Goal: Navigation & Orientation: Find specific page/section

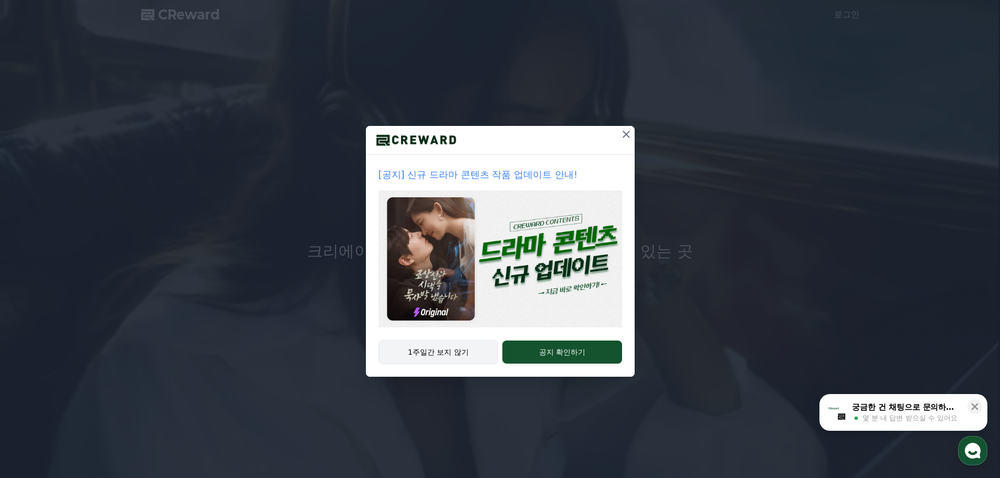
click at [465, 355] on button "1주일간 보지 않기" at bounding box center [438, 352] width 120 height 24
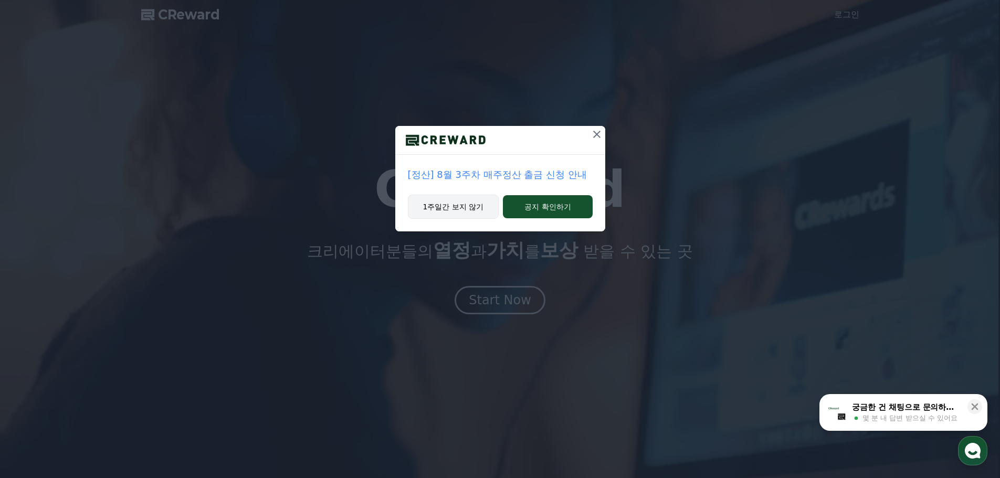
click at [462, 206] on button "1주일간 보지 않기" at bounding box center [453, 207] width 91 height 24
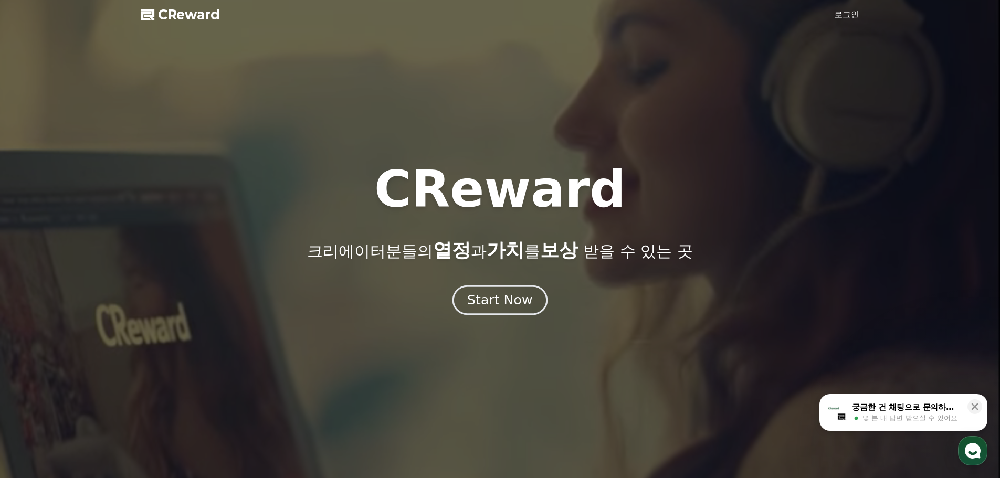
click at [515, 294] on div "Start Now" at bounding box center [499, 300] width 65 height 18
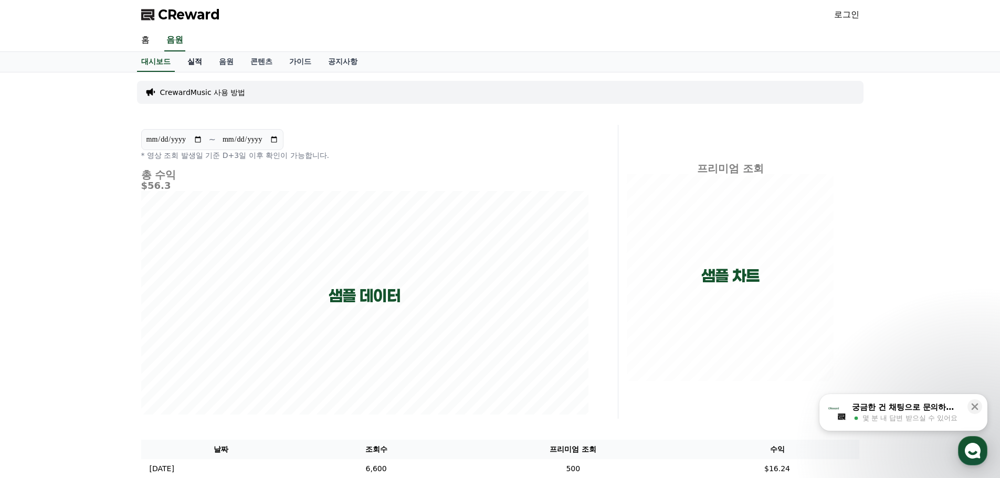
click at [185, 60] on link "실적" at bounding box center [194, 62] width 31 height 20
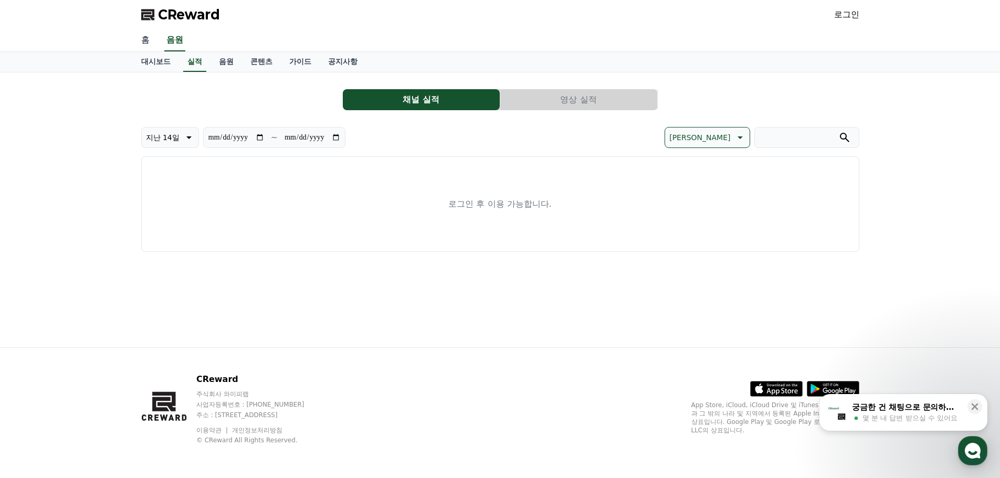
click at [149, 37] on link "홈" at bounding box center [145, 40] width 25 height 22
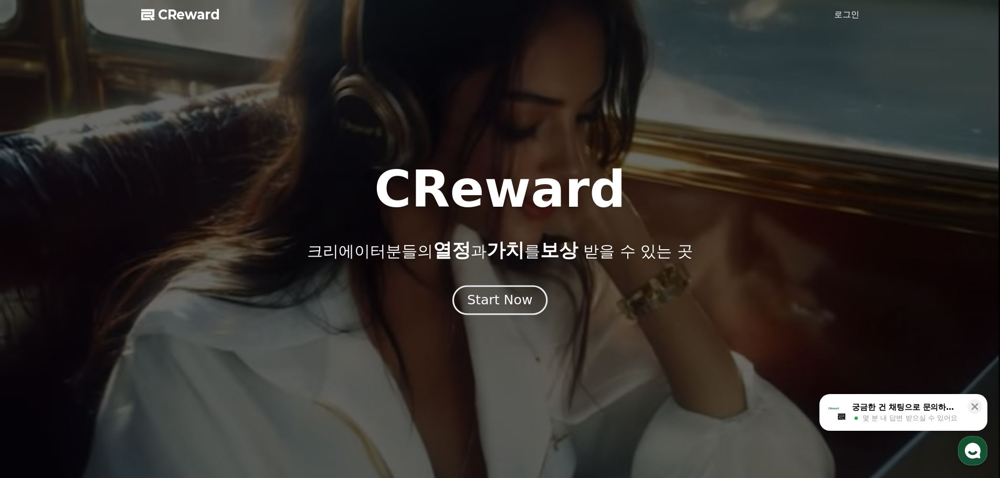
click at [513, 293] on div "Start Now" at bounding box center [499, 300] width 65 height 18
